Goal: Obtain resource: Download file/media

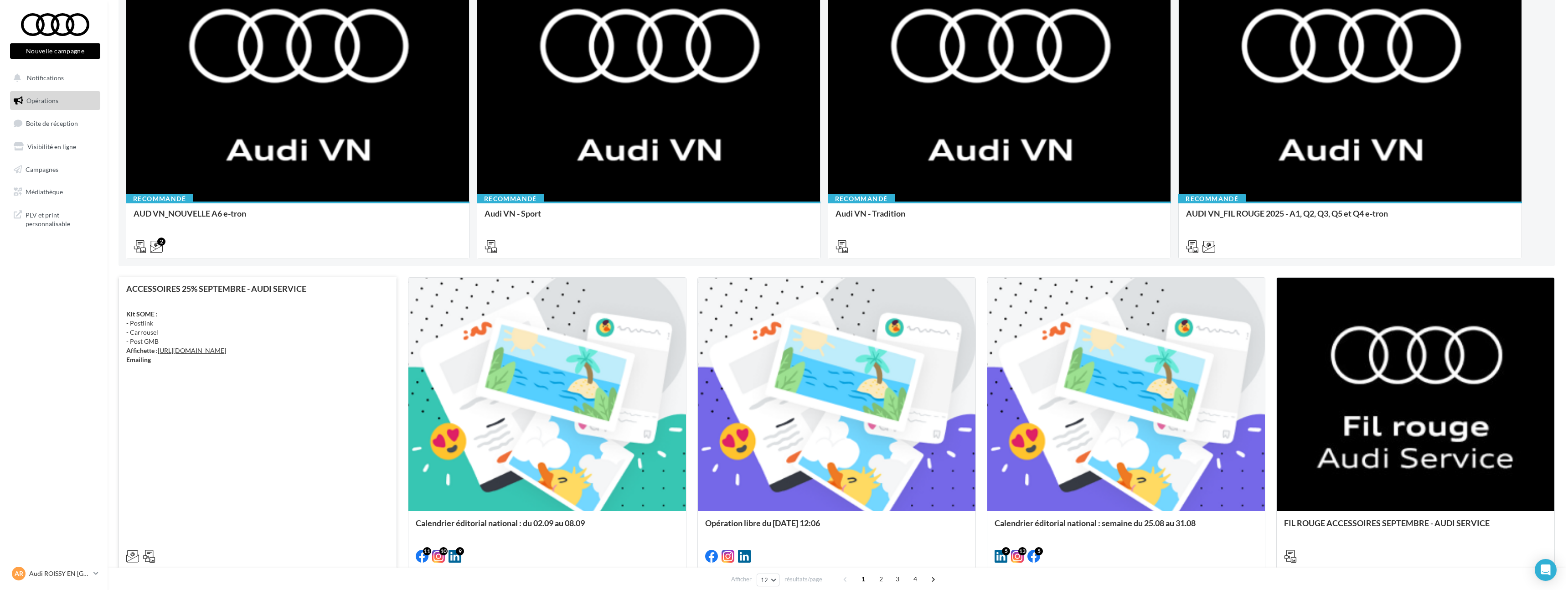
scroll to position [142, 0]
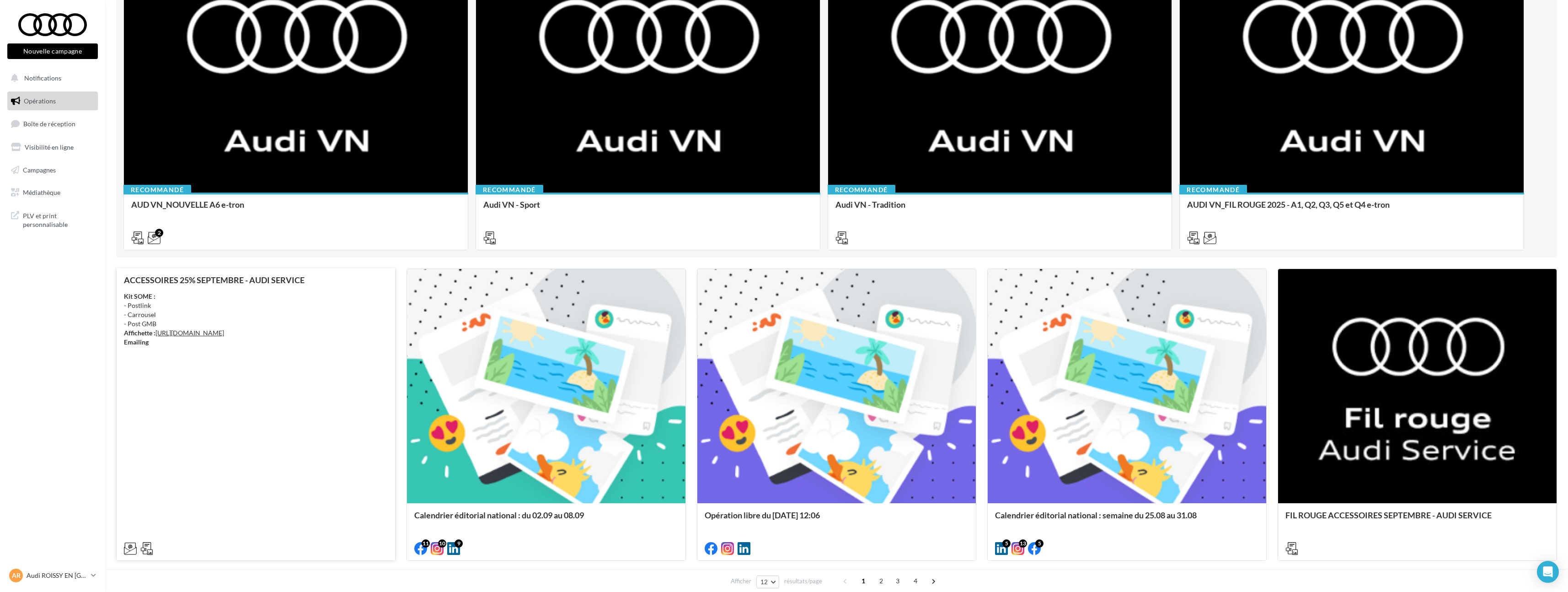
click at [258, 398] on div "ACCESSOIRES 25% SEPTEMBRE - AUDI SERVICE Kit SOME : - Postlink - Carrousel - Po…" at bounding box center [256, 414] width 264 height 277
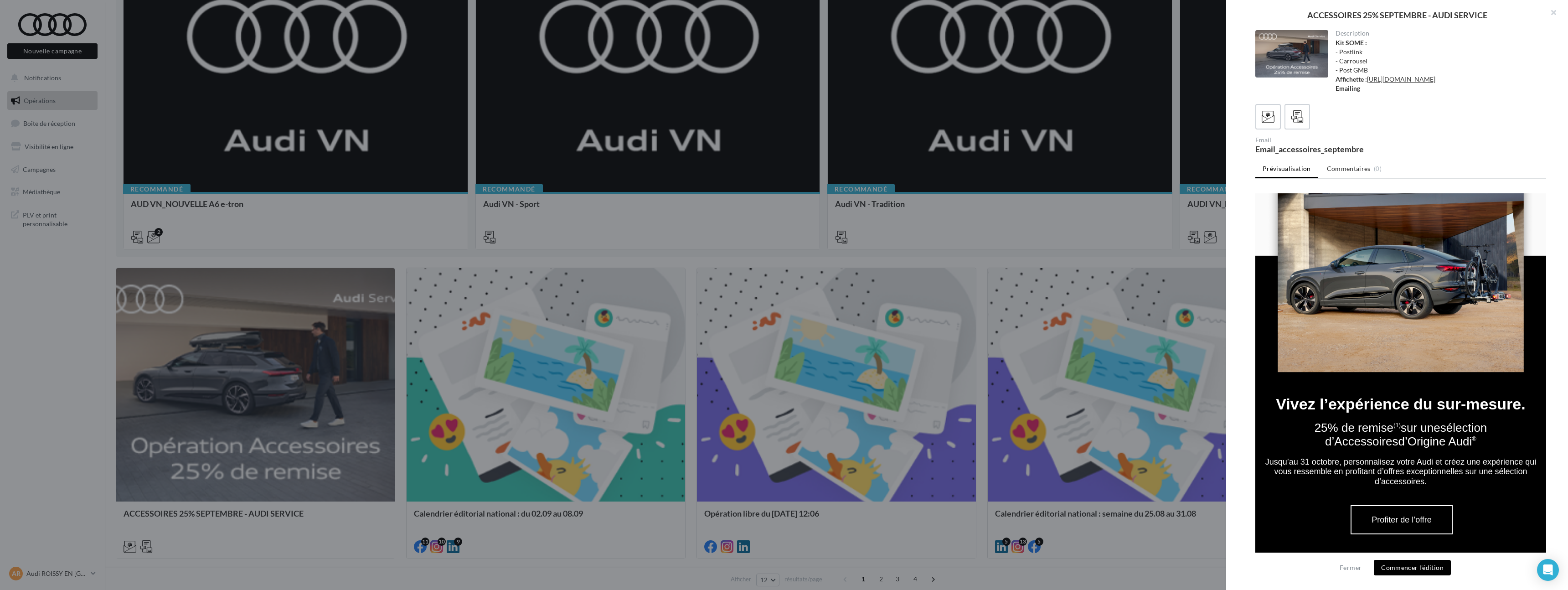
scroll to position [0, 0]
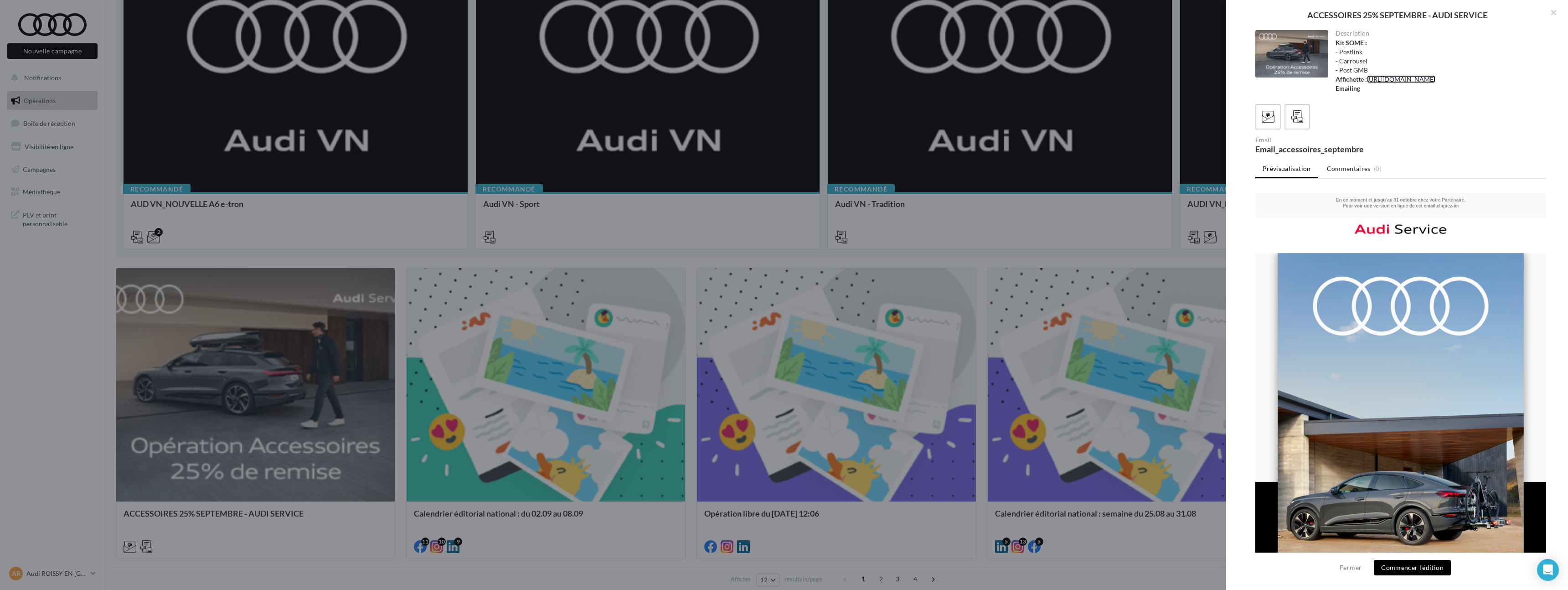
click at [1367, 83] on link "[URL][DOMAIN_NAME]" at bounding box center [1401, 79] width 68 height 8
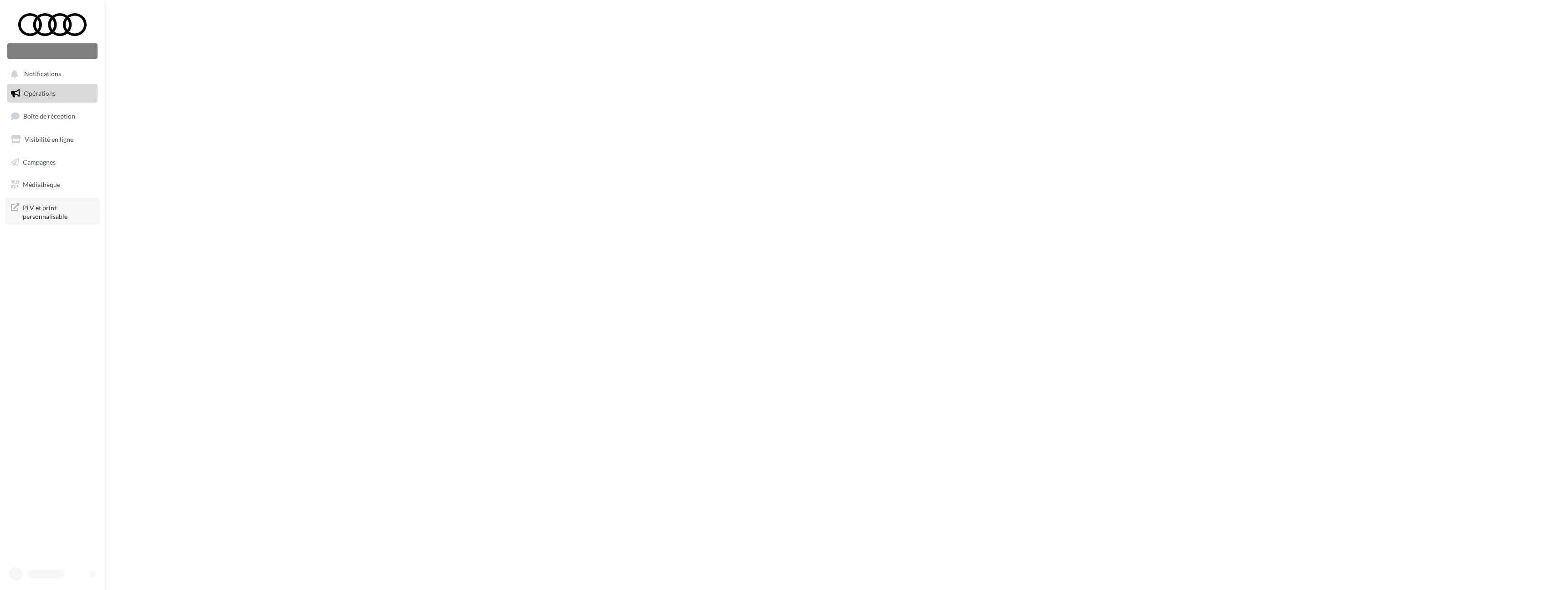
click at [67, 211] on span "PLV et print personnalisable" at bounding box center [58, 211] width 71 height 19
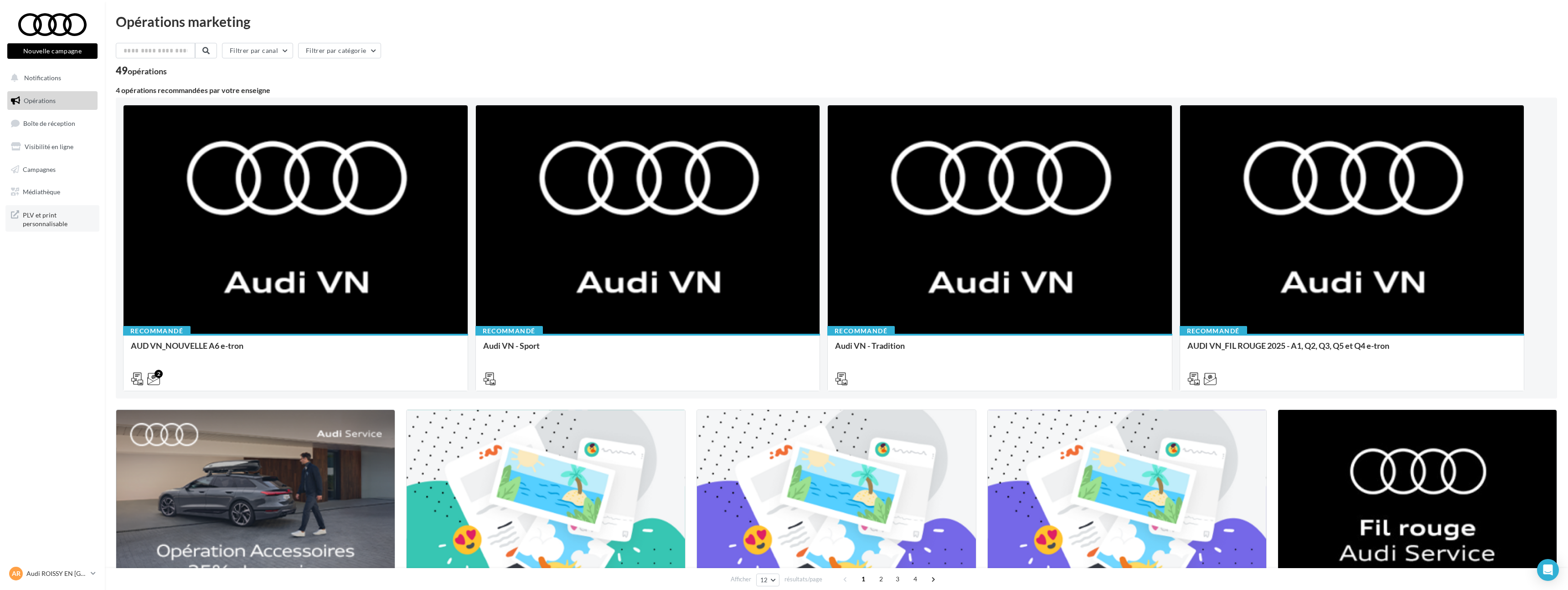
scroll to position [142, 0]
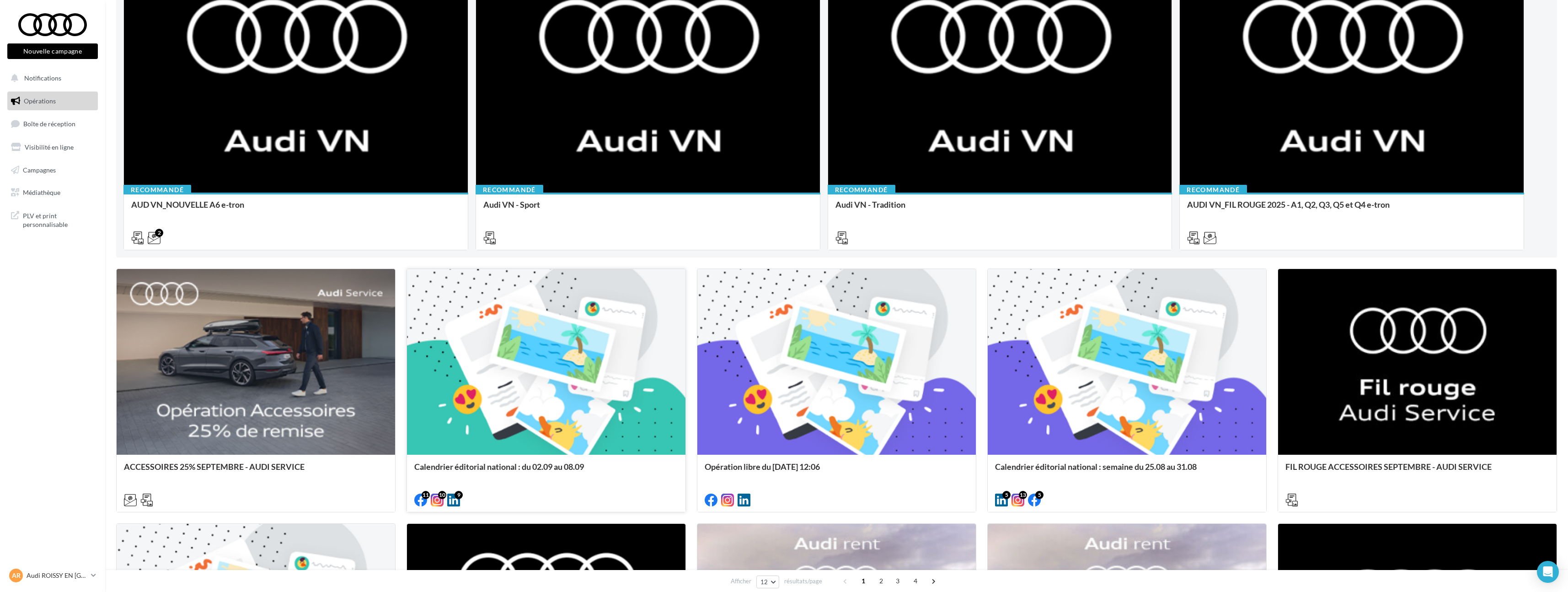
click at [529, 381] on div at bounding box center [546, 362] width 278 height 187
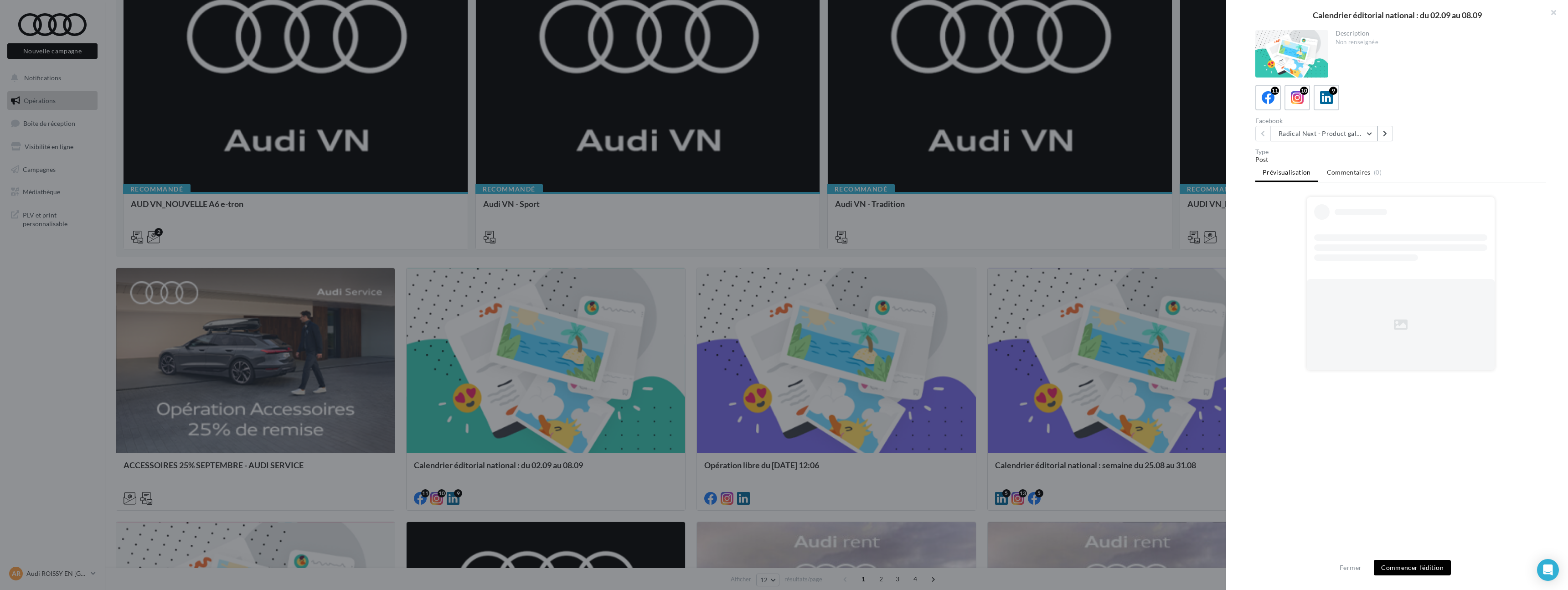
click at [1338, 137] on button "Radical Next - Product gallery" at bounding box center [1324, 133] width 107 height 15
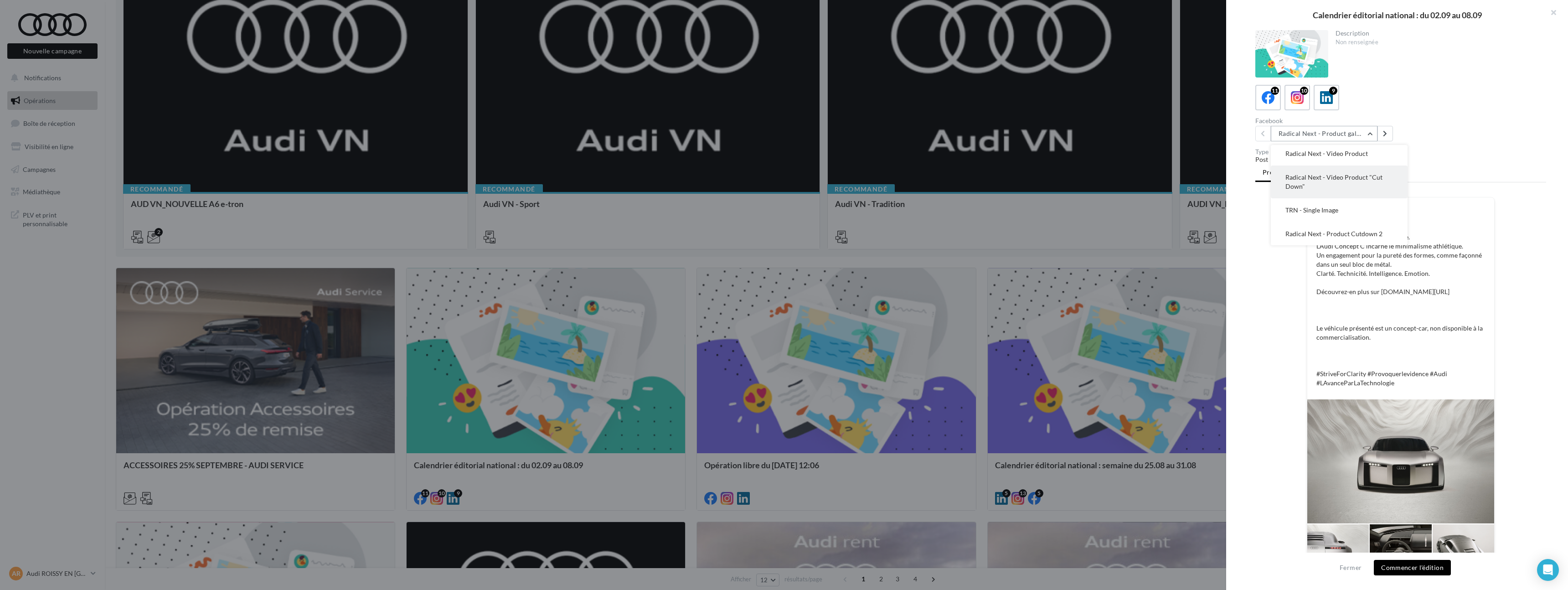
scroll to position [85, 0]
click at [1328, 209] on span "TRN - Single Image" at bounding box center [1312, 208] width 53 height 8
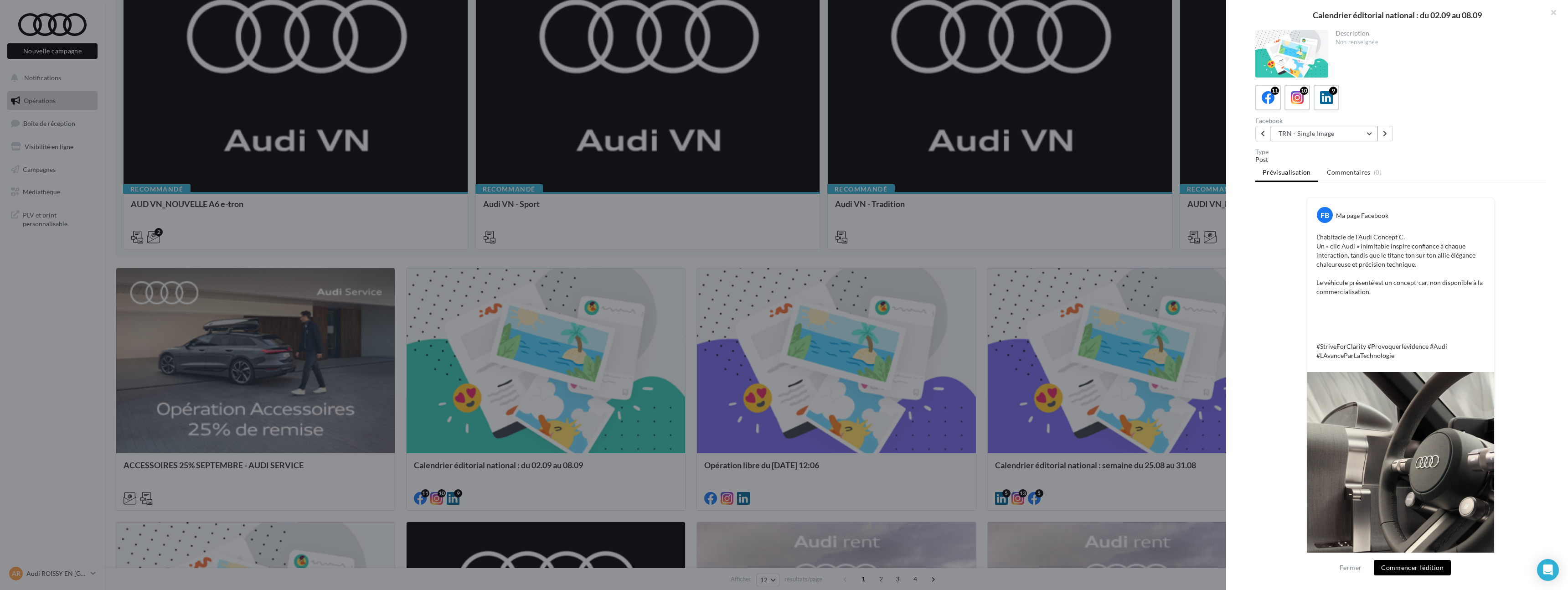
click at [1335, 133] on button "TRN - Single Image" at bounding box center [1324, 133] width 107 height 15
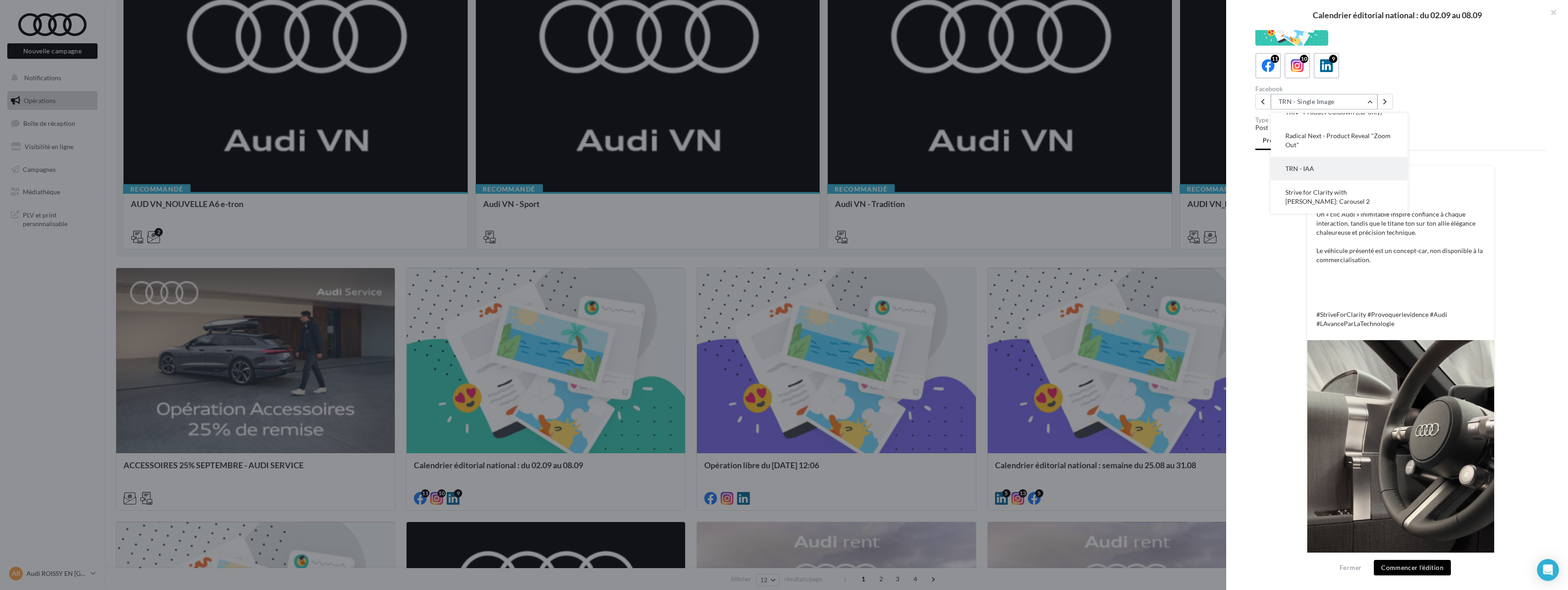
scroll to position [33, 0]
click at [1336, 194] on button "Strive for Clarity with [PERSON_NAME]: Carousel 2" at bounding box center [1339, 195] width 137 height 33
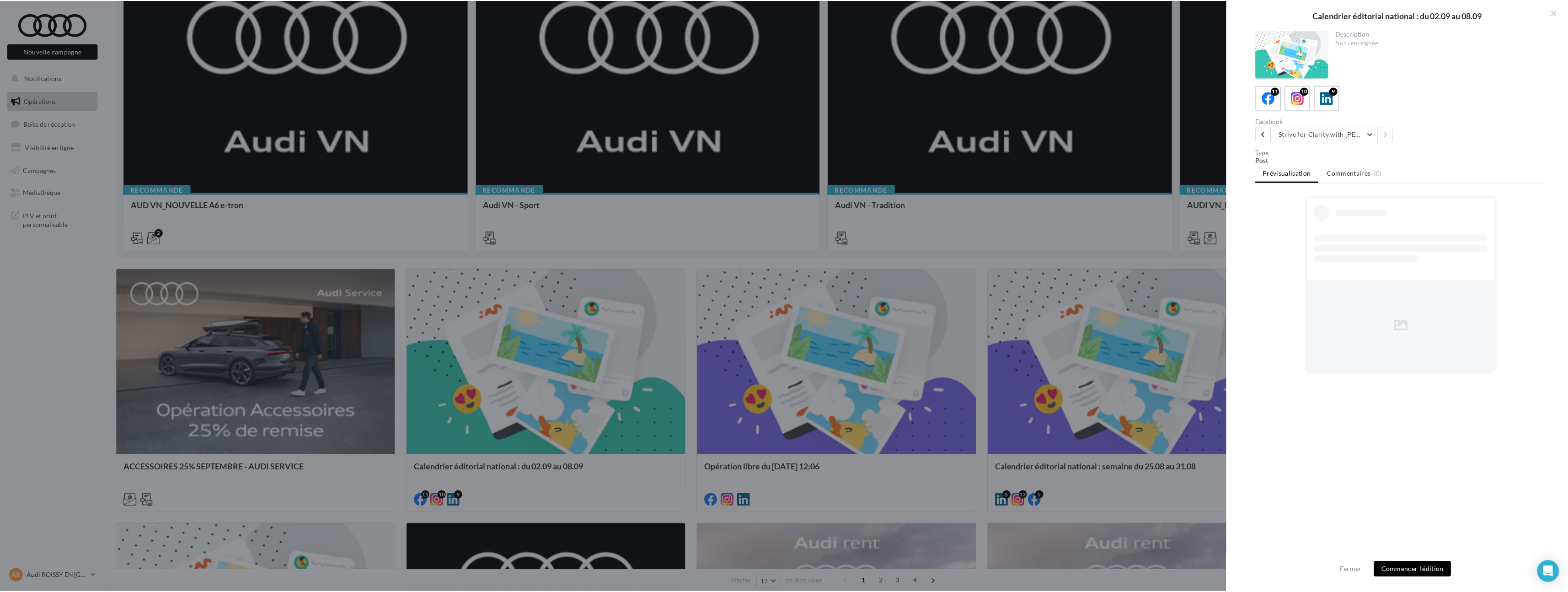
scroll to position [0, 0]
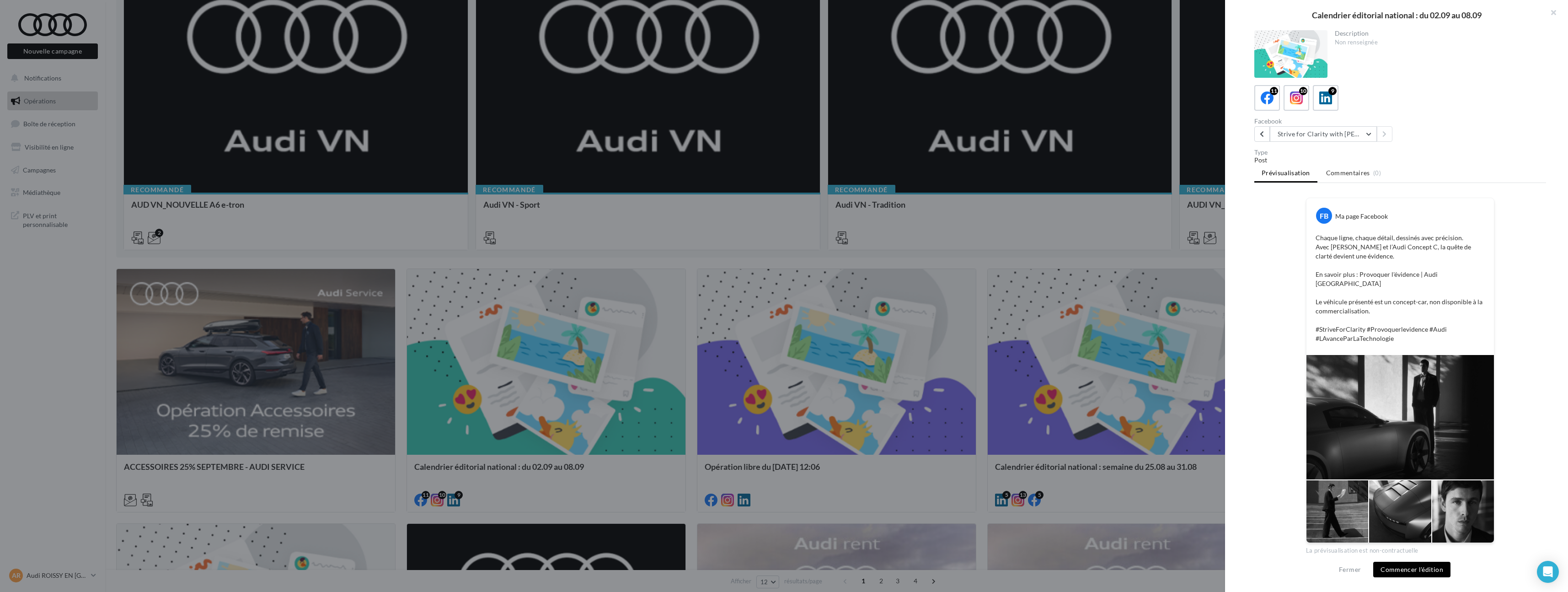
click at [623, 310] on div at bounding box center [784, 296] width 1568 height 592
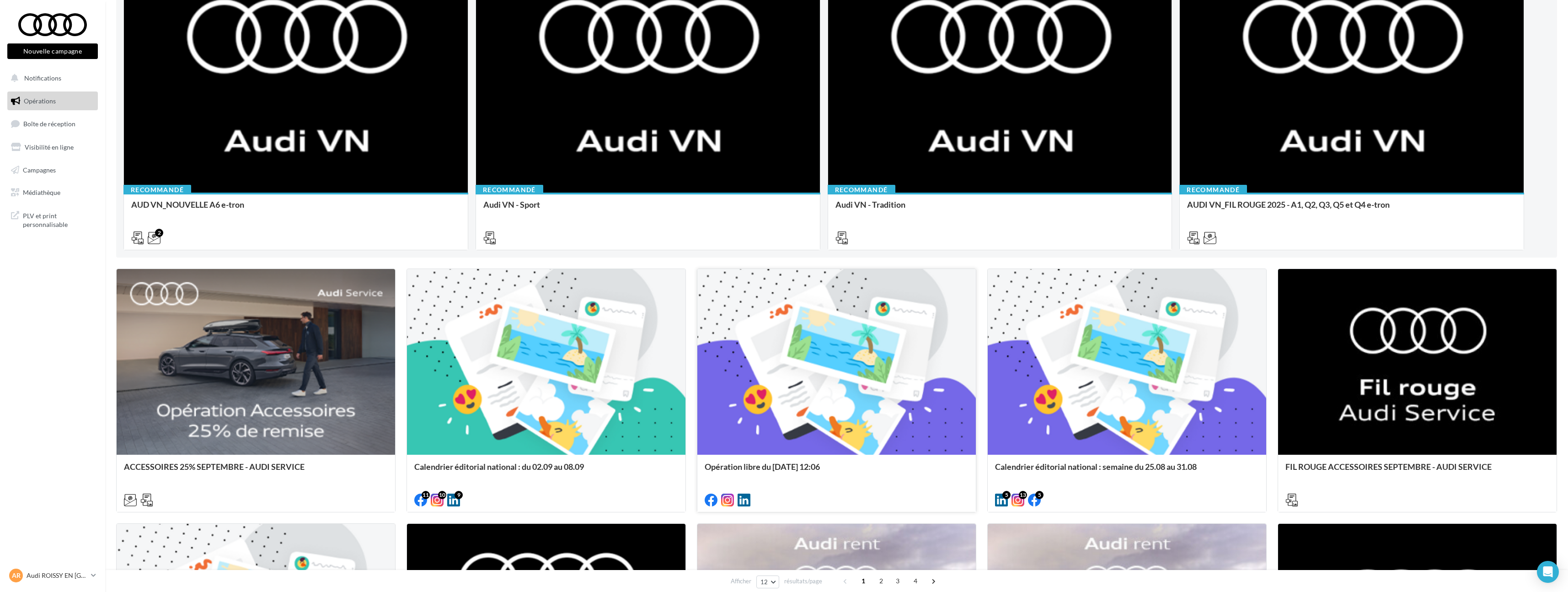
click at [798, 384] on div at bounding box center [837, 362] width 278 height 187
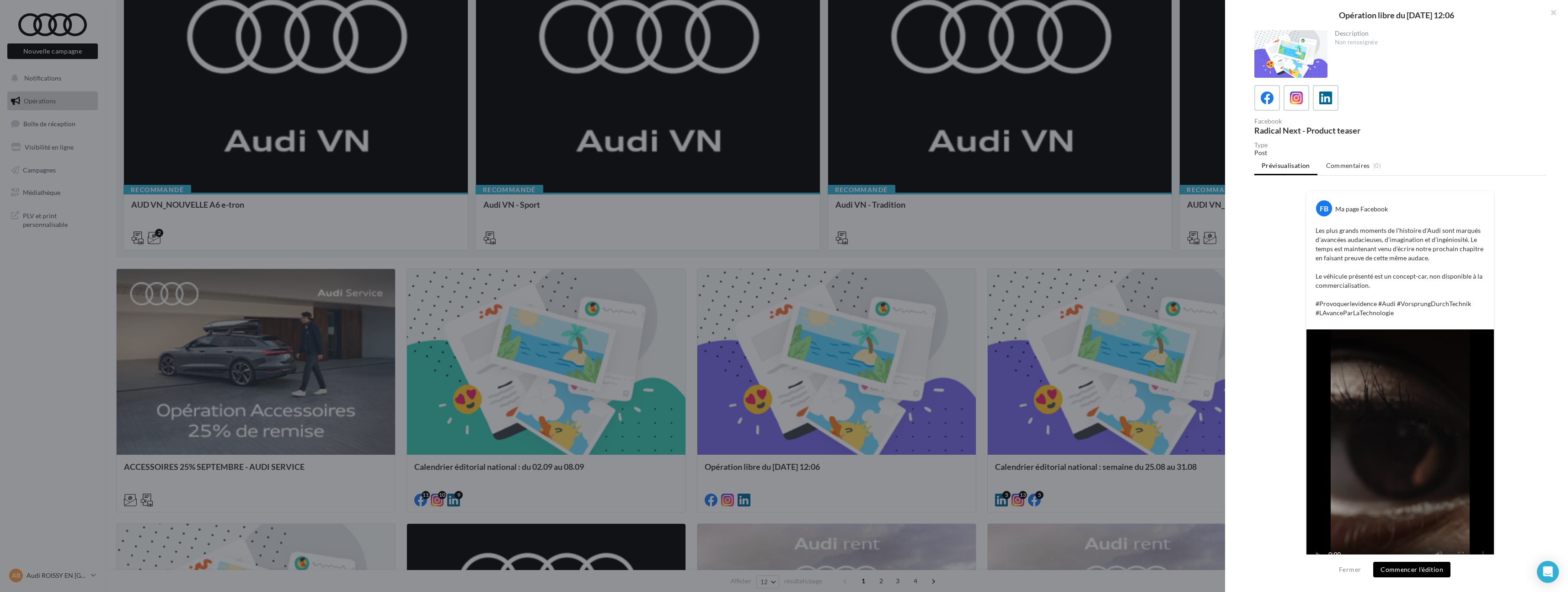
click at [711, 342] on div at bounding box center [784, 296] width 1568 height 592
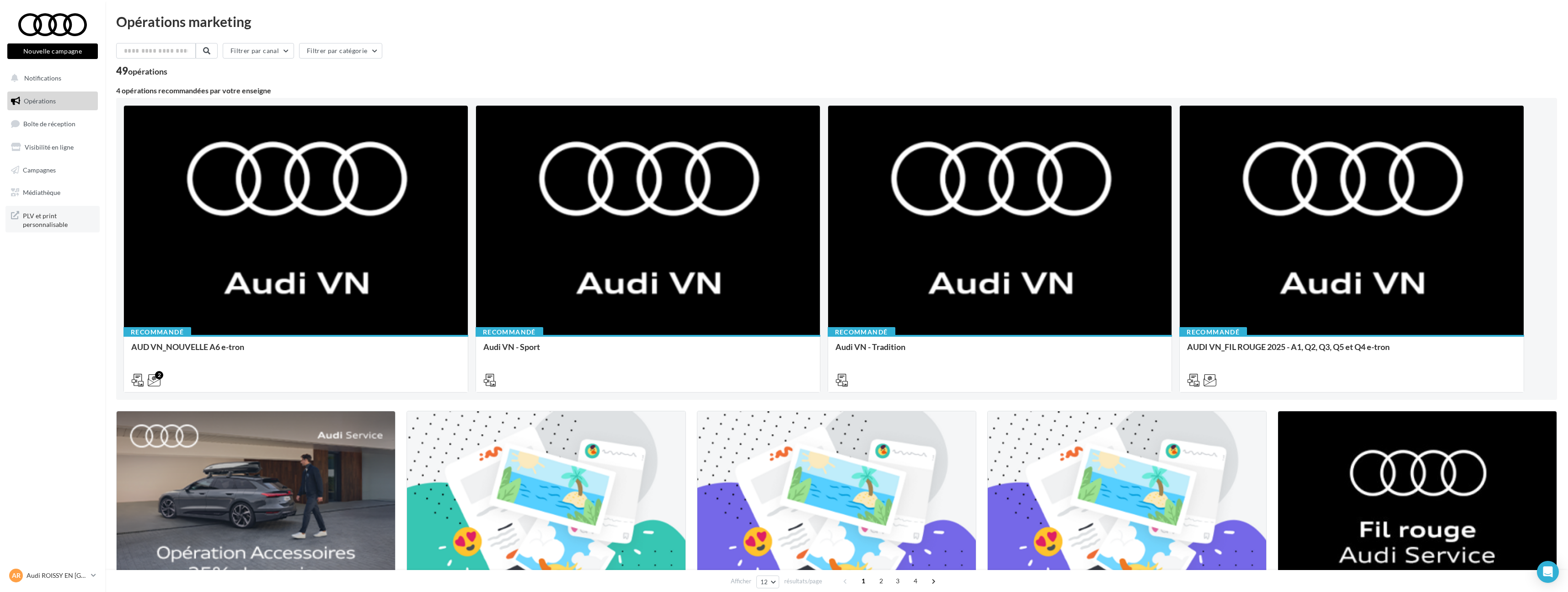
click at [45, 220] on span "PLV et print personnalisable" at bounding box center [58, 219] width 71 height 20
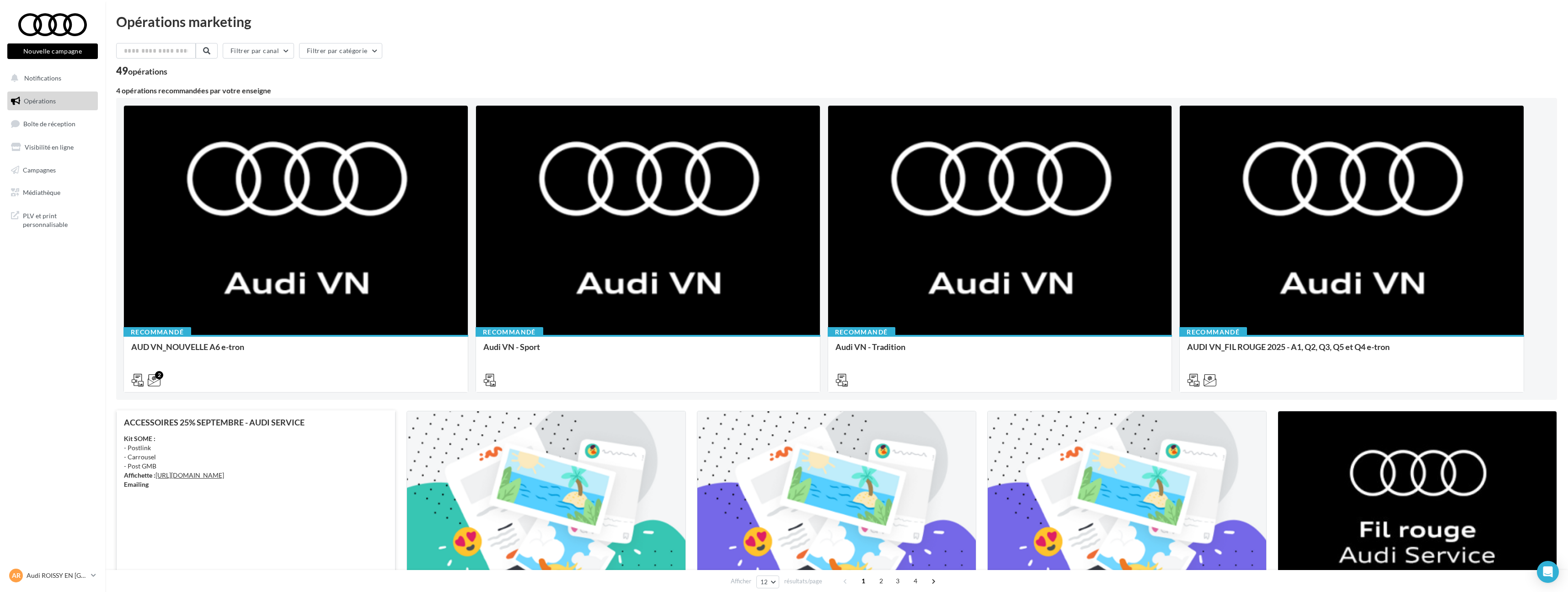
click at [277, 433] on div "ACCESSOIRES 25% SEPTEMBRE - AUDI SERVICE Kit SOME : - Postlink - Carrousel - Po…" at bounding box center [256, 532] width 264 height 228
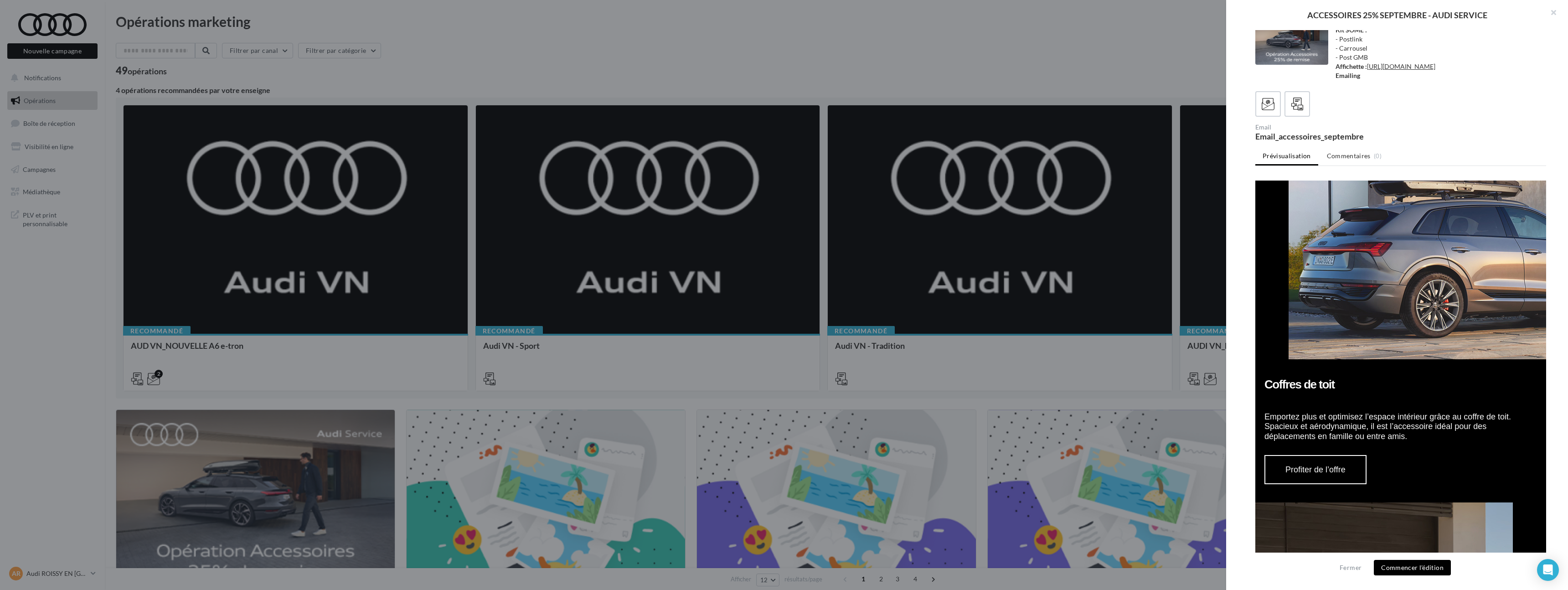
scroll to position [180, 0]
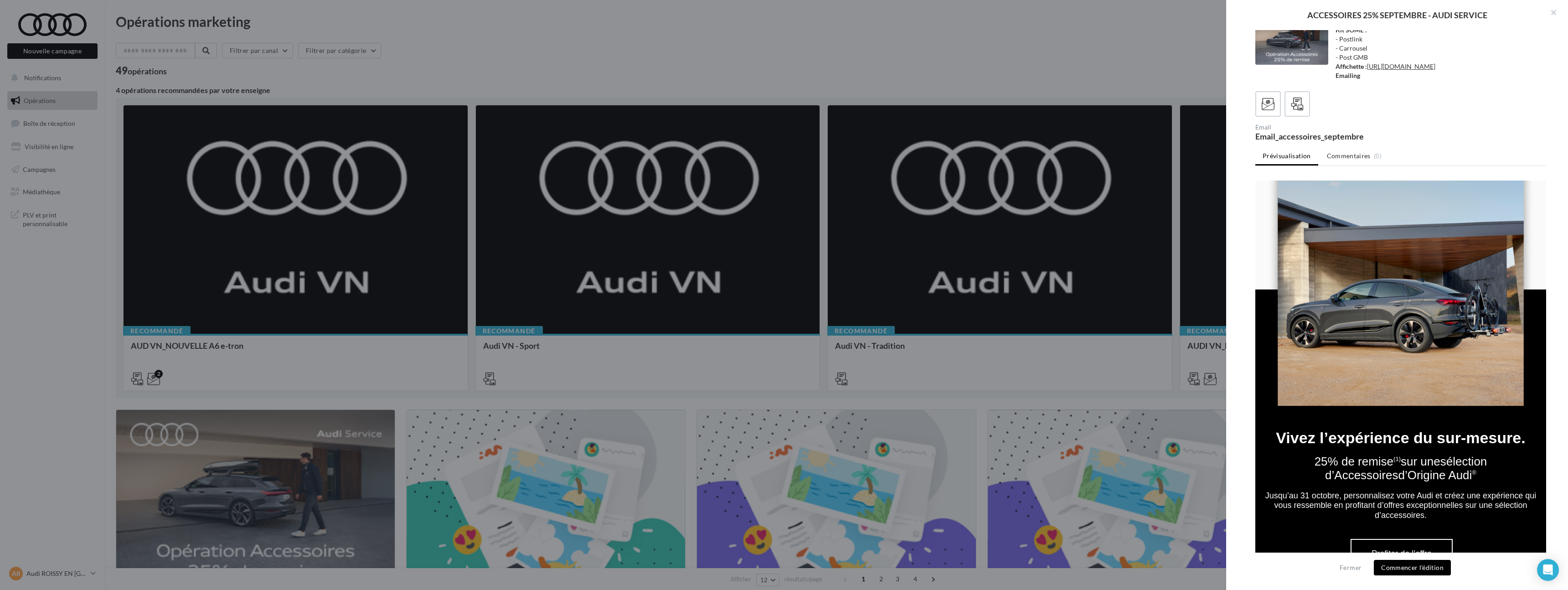
click at [1286, 117] on div "Email Email_accessoires_septembre" at bounding box center [1401, 116] width 291 height 49
click at [1289, 111] on div at bounding box center [1298, 104] width 17 height 17
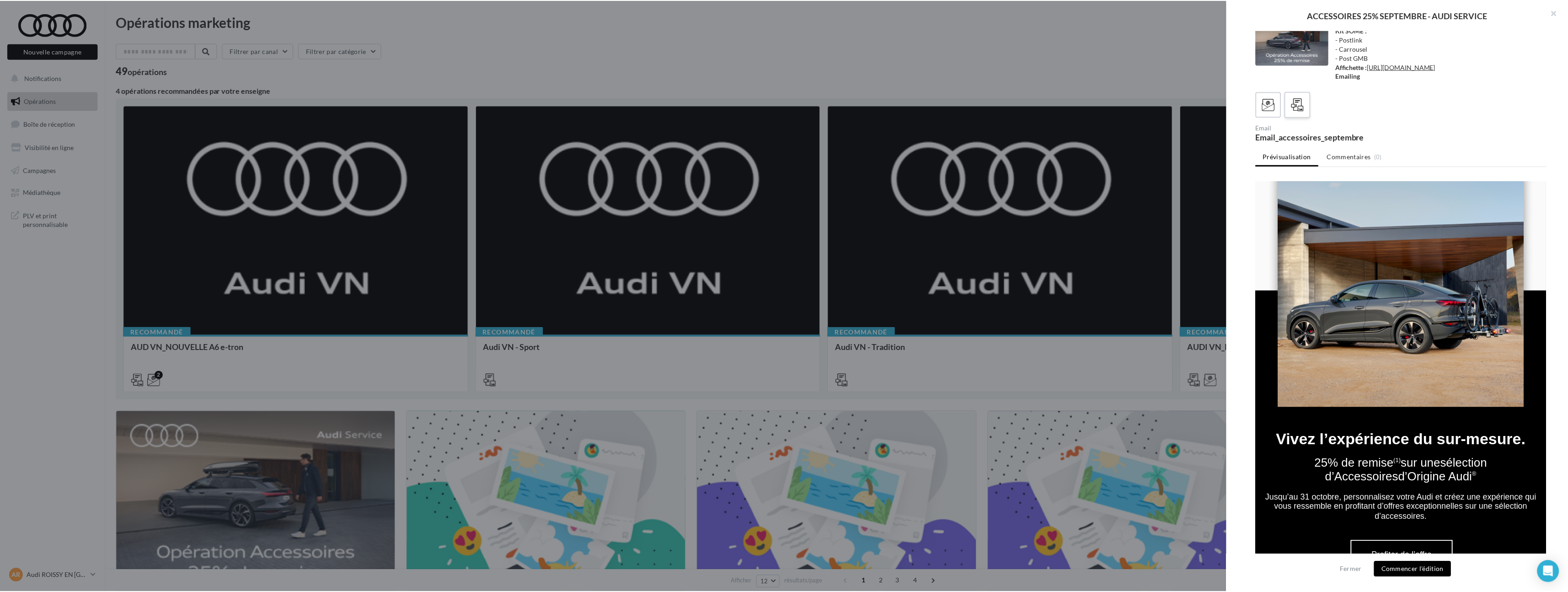
scroll to position [0, 0]
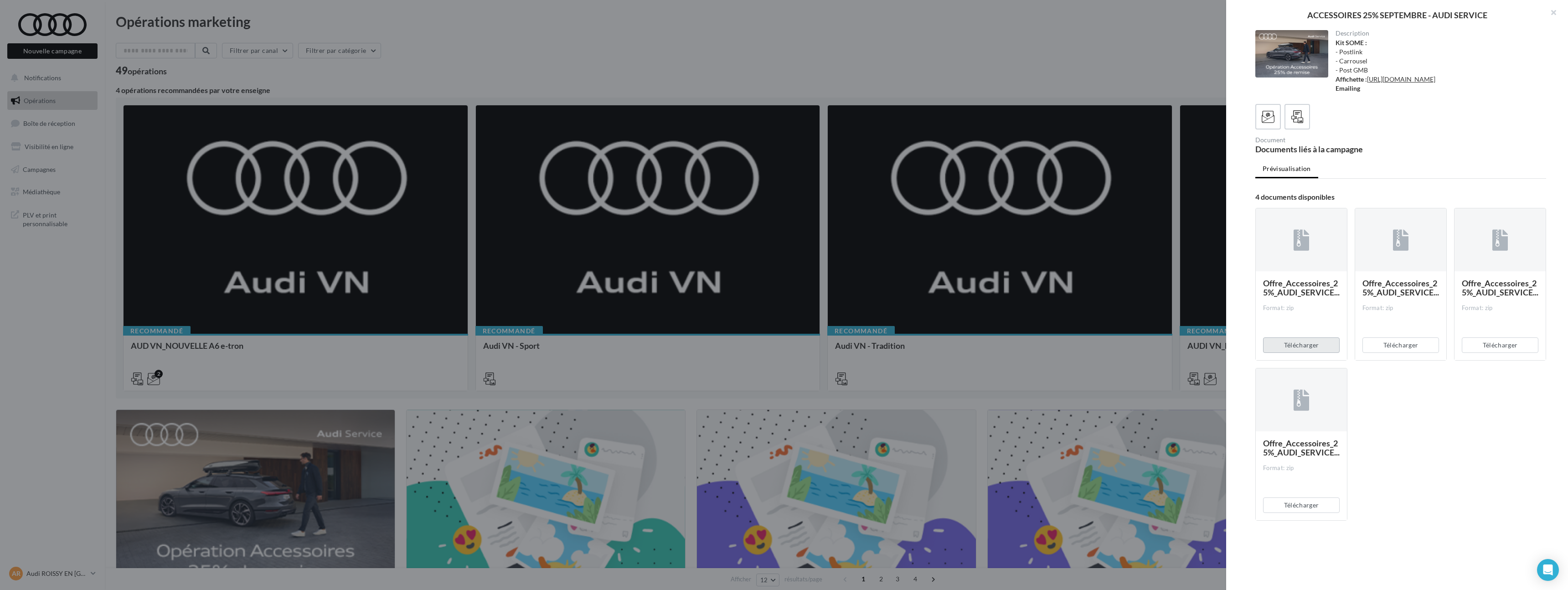
click at [1316, 353] on button "Télécharger" at bounding box center [1301, 345] width 77 height 15
click at [1385, 353] on button "Télécharger" at bounding box center [1401, 345] width 77 height 15
click at [1486, 353] on button "Télécharger" at bounding box center [1500, 345] width 77 height 15
click at [1306, 513] on button "Télécharger" at bounding box center [1301, 505] width 77 height 15
click at [752, 370] on div at bounding box center [784, 295] width 1568 height 590
